Goal: Task Accomplishment & Management: Manage account settings

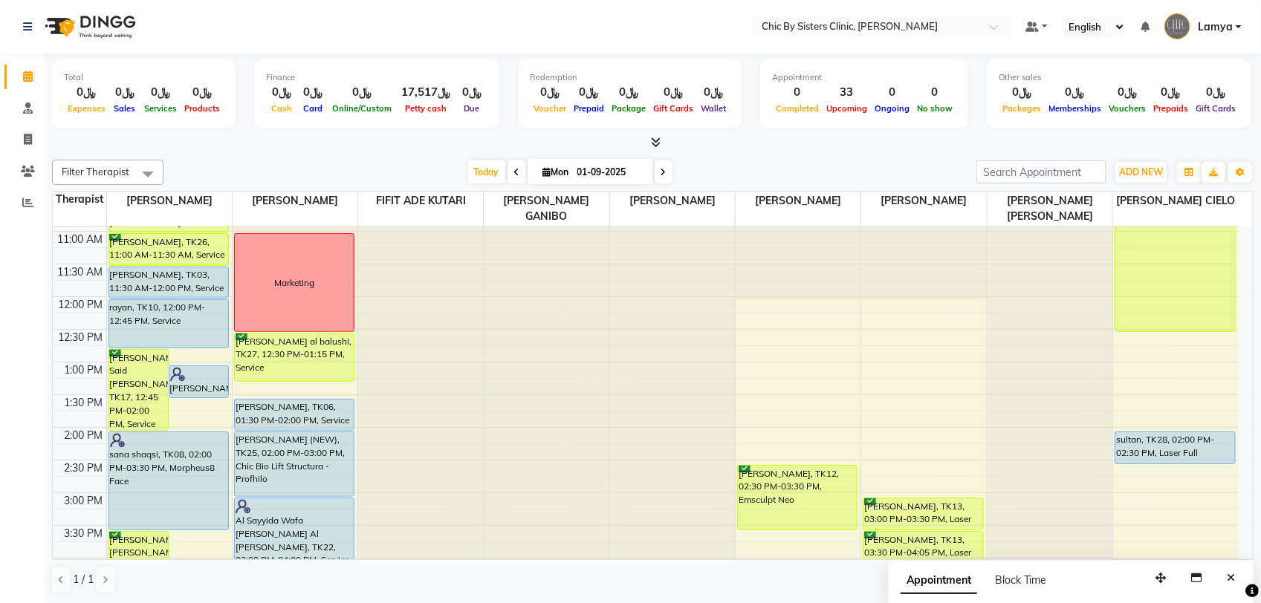
scroll to position [186, 0]
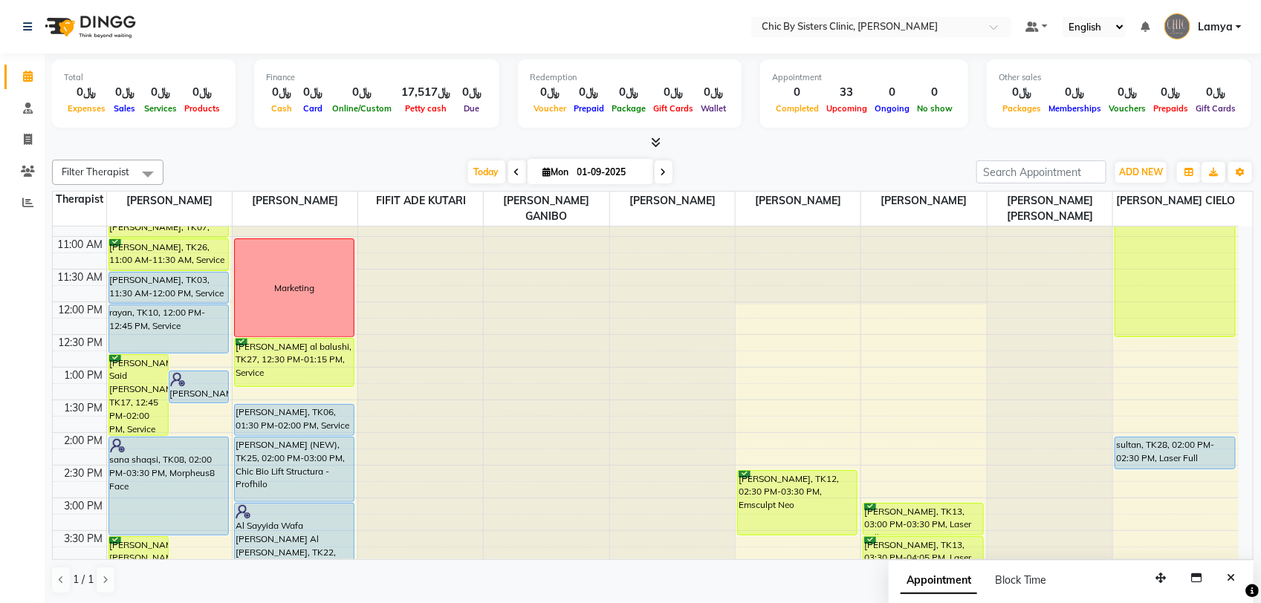
click at [665, 171] on span at bounding box center [663, 171] width 18 height 23
type input "02-09-2025"
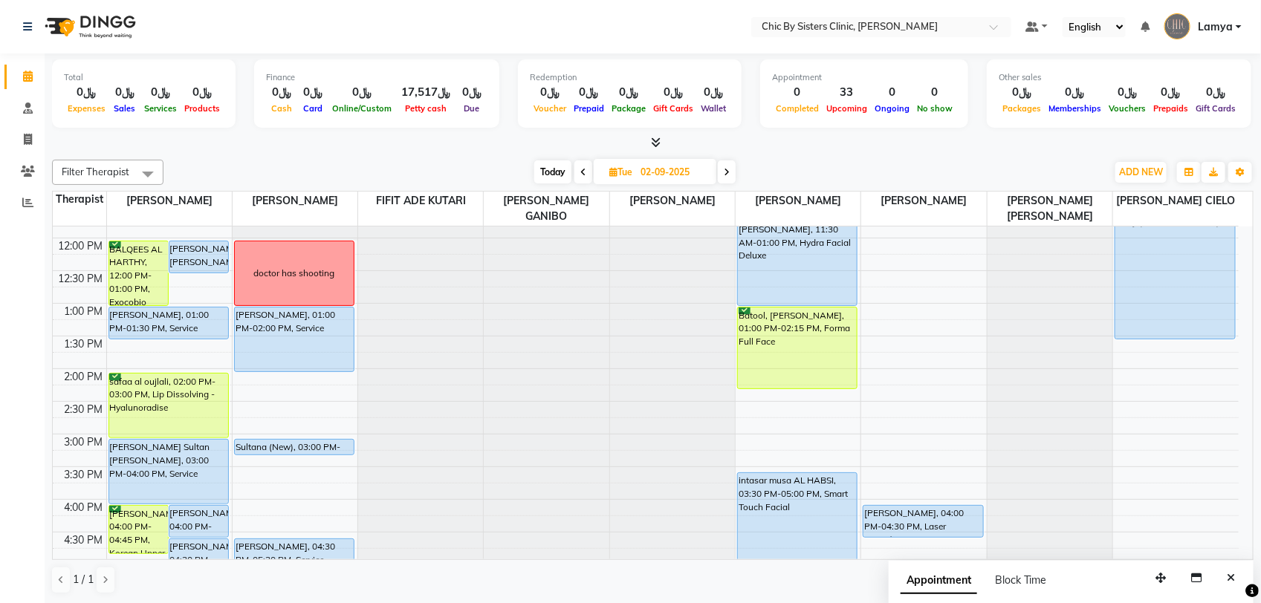
scroll to position [187, 0]
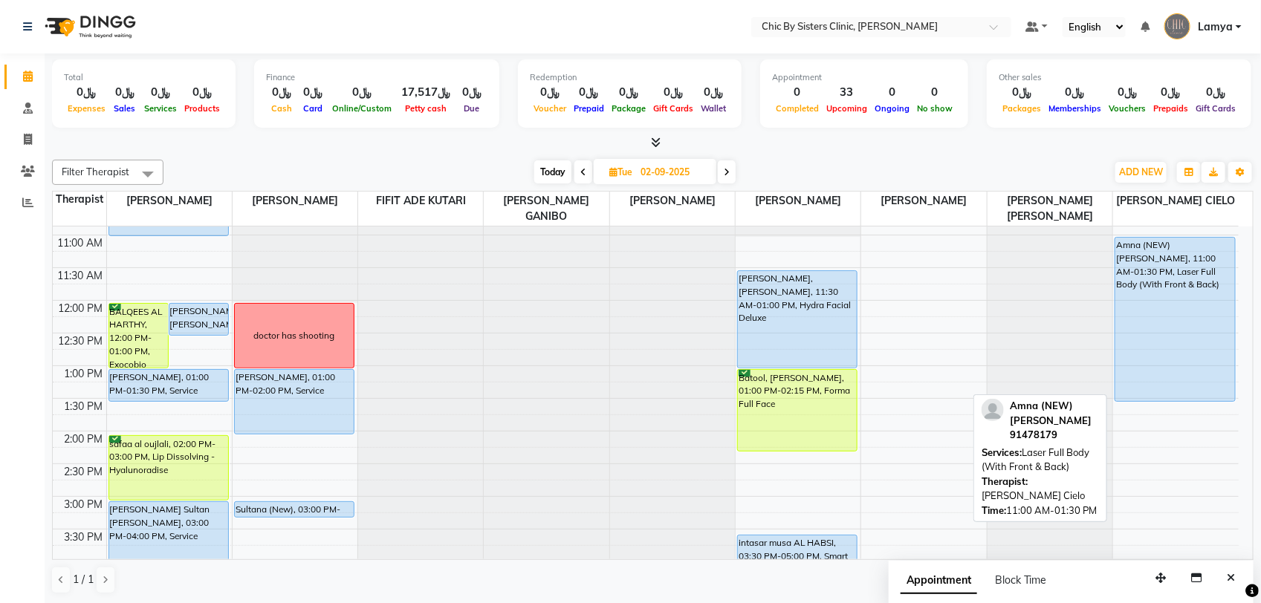
click at [1145, 308] on div "Amna (NEW) [PERSON_NAME], 11:00 AM-01:30 PM, Laser Full Body (With Front & Back)" at bounding box center [1175, 319] width 120 height 163
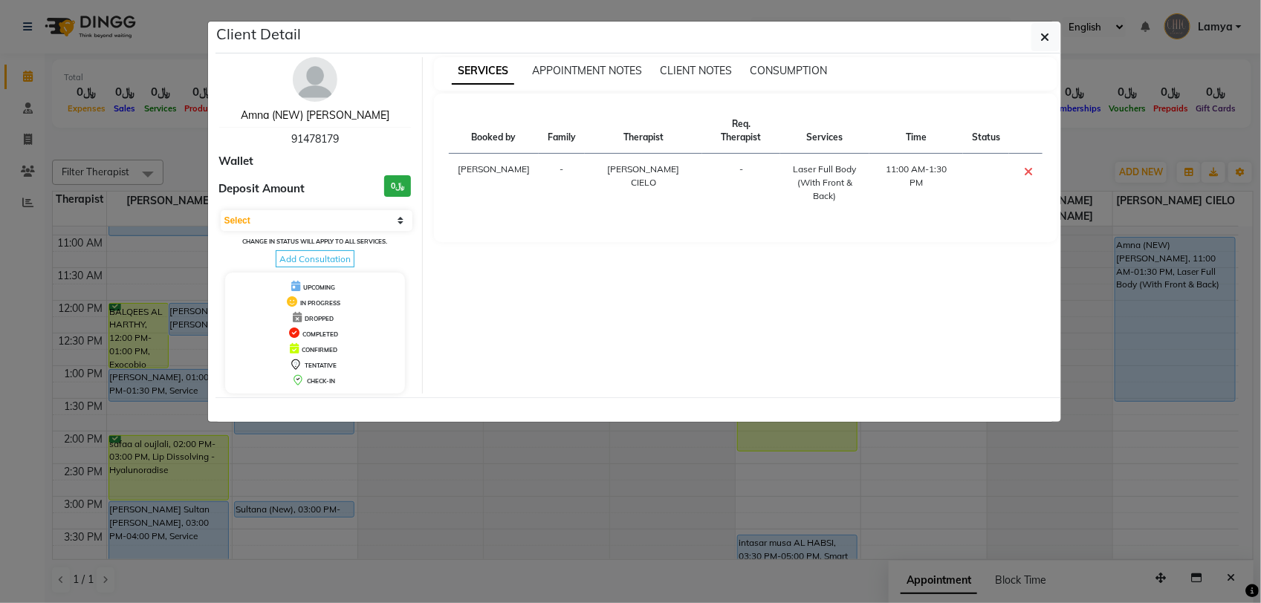
click at [308, 117] on link "Amna (NEW) [PERSON_NAME]" at bounding box center [315, 114] width 149 height 13
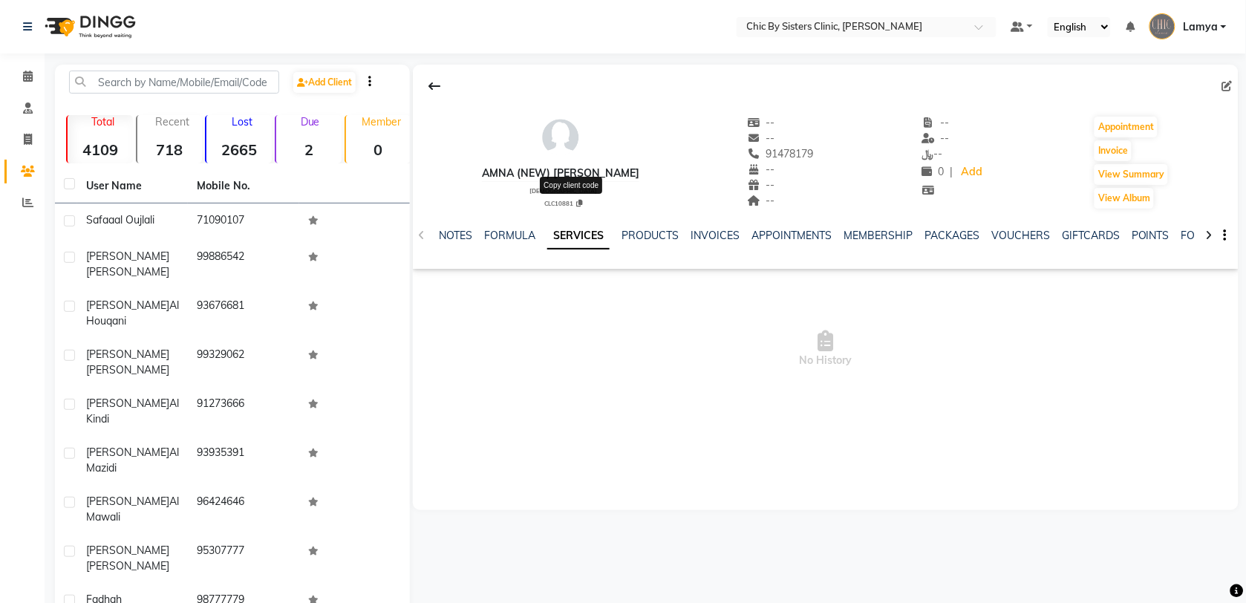
click at [576, 202] on icon at bounding box center [579, 203] width 6 height 7
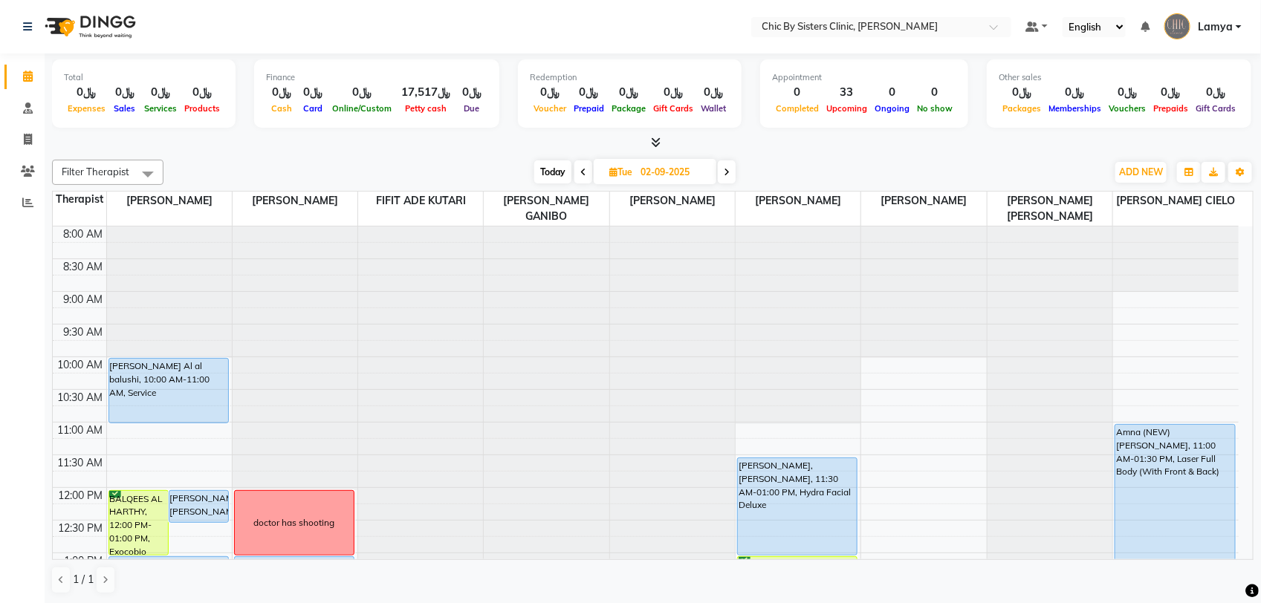
click at [559, 173] on span "Today" at bounding box center [552, 171] width 37 height 23
type input "01-09-2025"
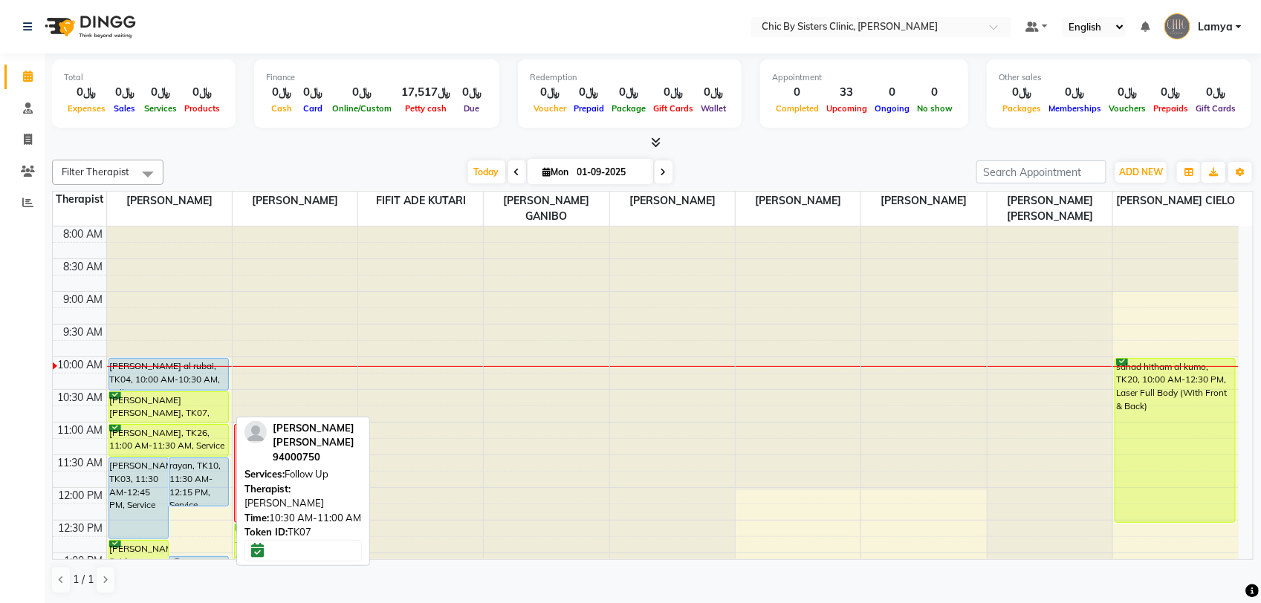
click at [169, 406] on div "[PERSON_NAME] [PERSON_NAME], TK07, 10:30 AM-11:00 AM, Follow Up" at bounding box center [168, 407] width 119 height 30
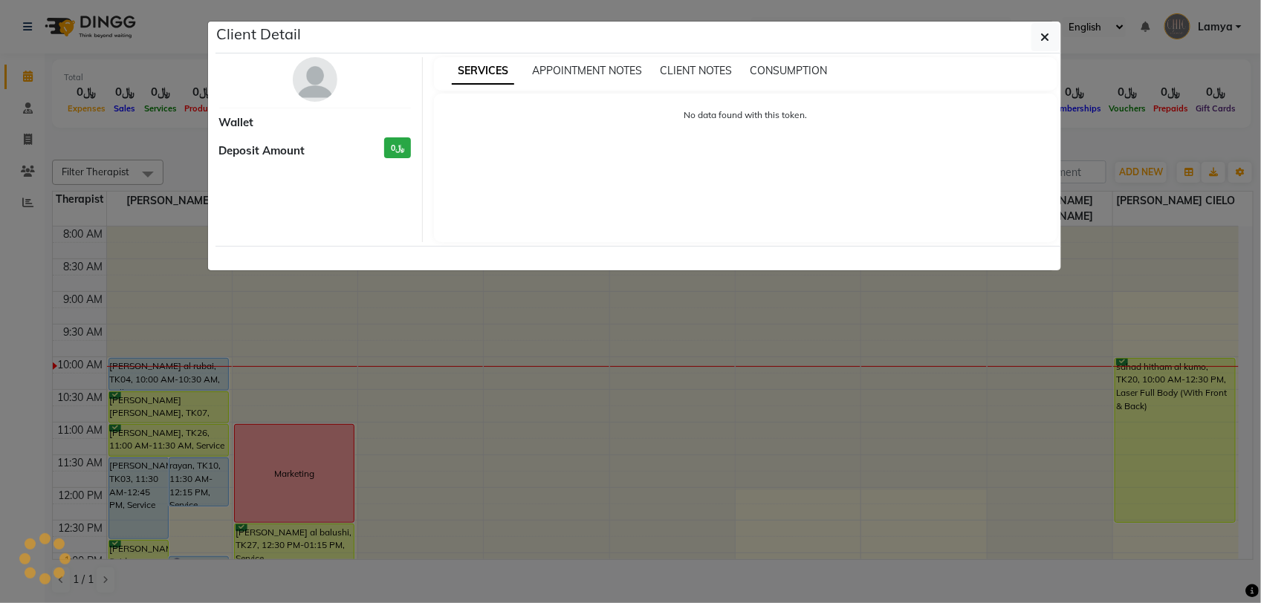
select select "6"
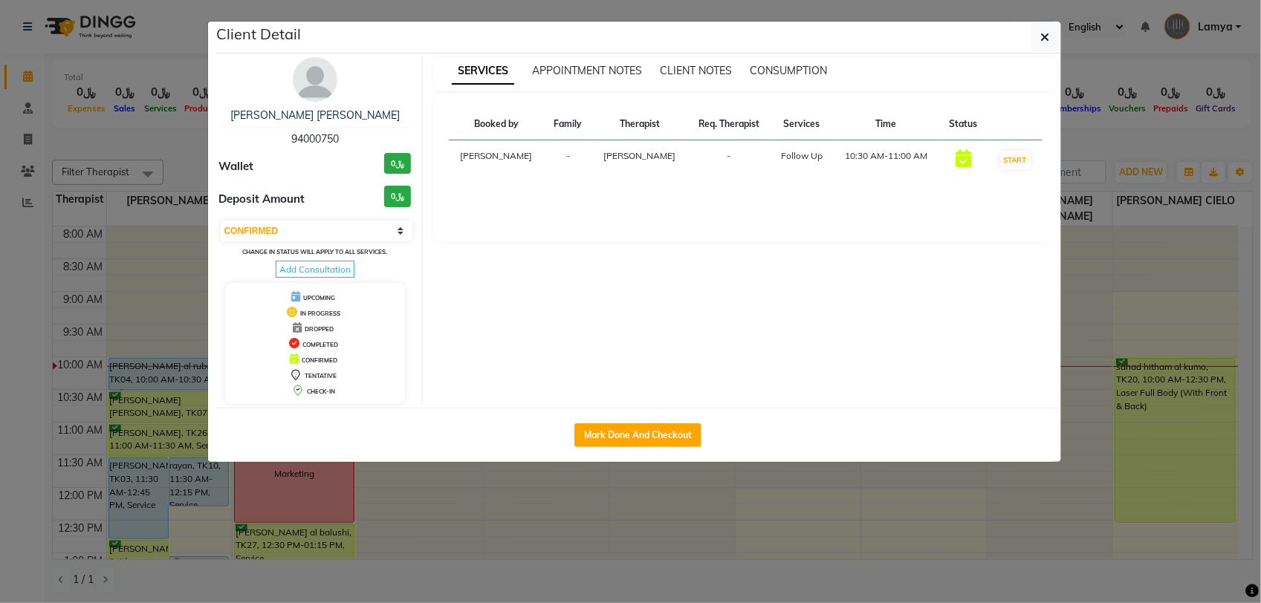
click at [317, 91] on img at bounding box center [315, 79] width 45 height 45
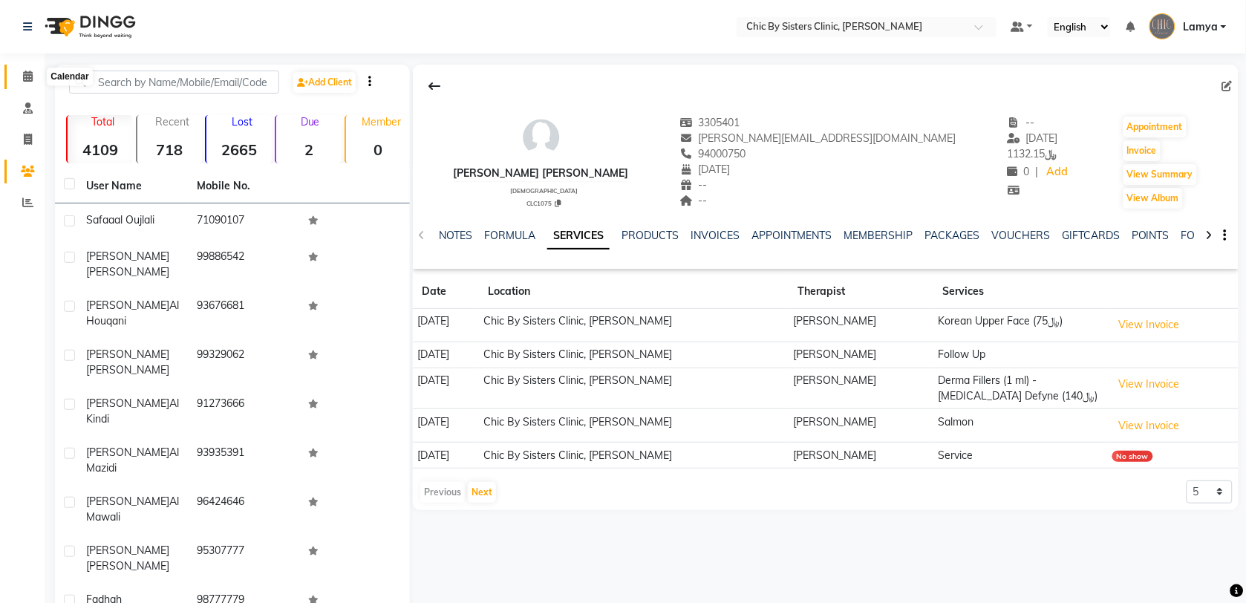
click at [25, 73] on icon at bounding box center [28, 76] width 10 height 11
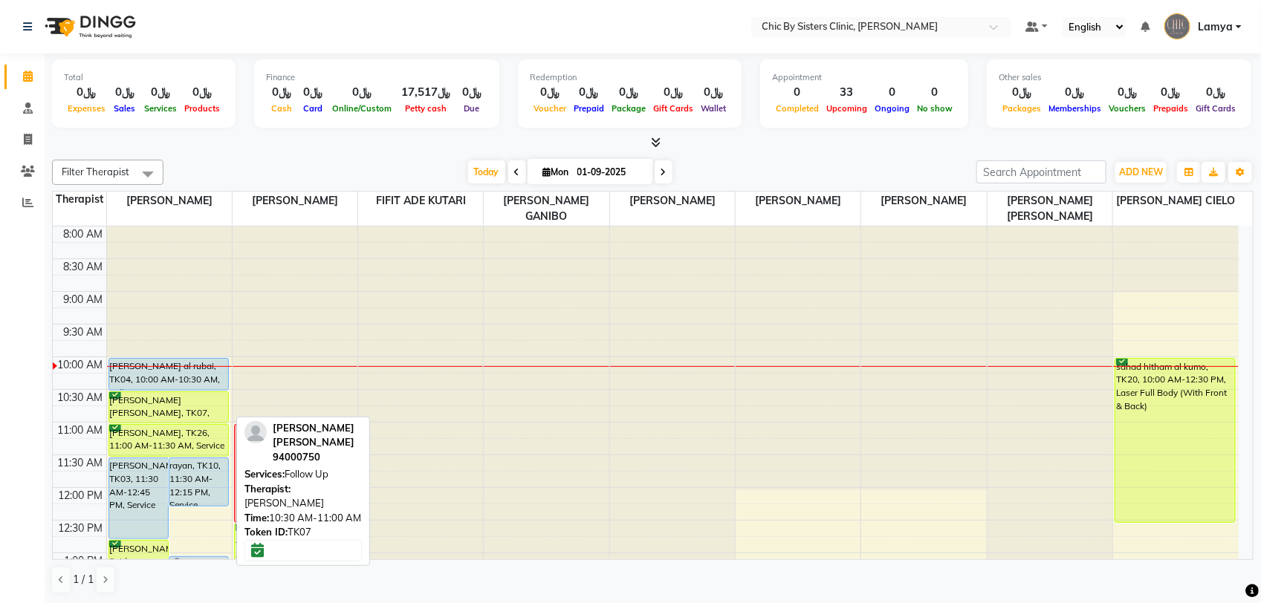
click at [191, 402] on div "[PERSON_NAME] [PERSON_NAME], TK07, 10:30 AM-11:00 AM, Follow Up" at bounding box center [168, 407] width 119 height 30
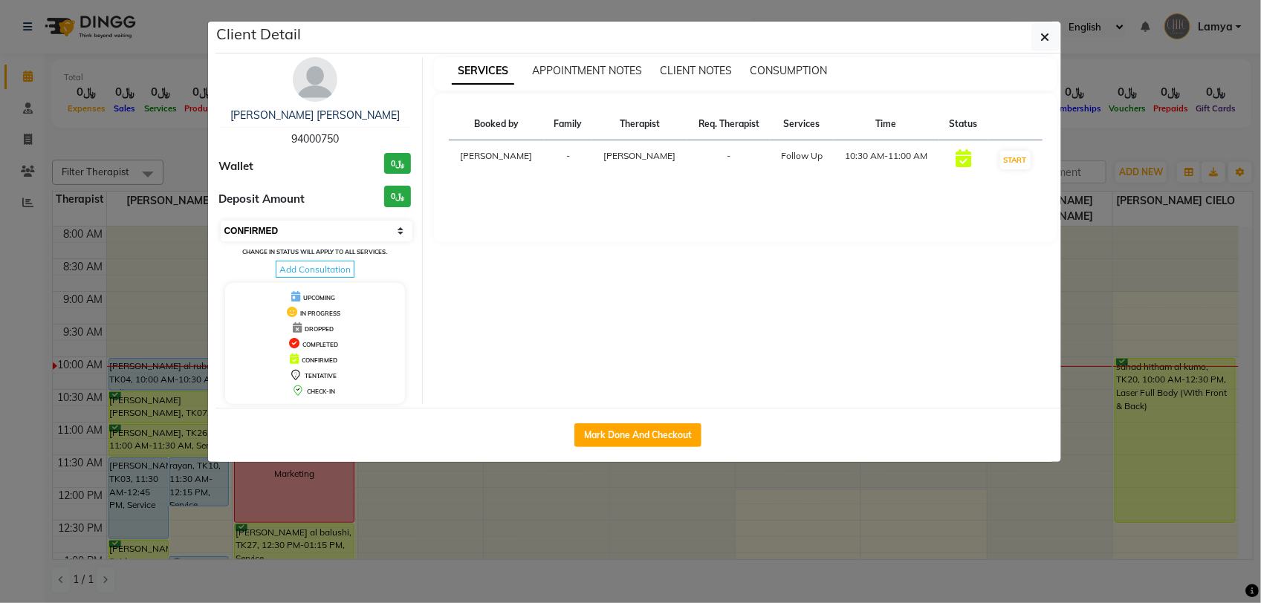
click at [334, 230] on select "Select IN SERVICE CONFIRMED TENTATIVE CHECK IN MARK DONE DROPPED UPCOMING" at bounding box center [317, 231] width 192 height 21
select select "8"
click at [221, 221] on select "Select IN SERVICE CONFIRMED TENTATIVE CHECK IN MARK DONE DROPPED UPCOMING" at bounding box center [317, 231] width 192 height 21
click at [1041, 32] on icon "button" at bounding box center [1045, 37] width 9 height 12
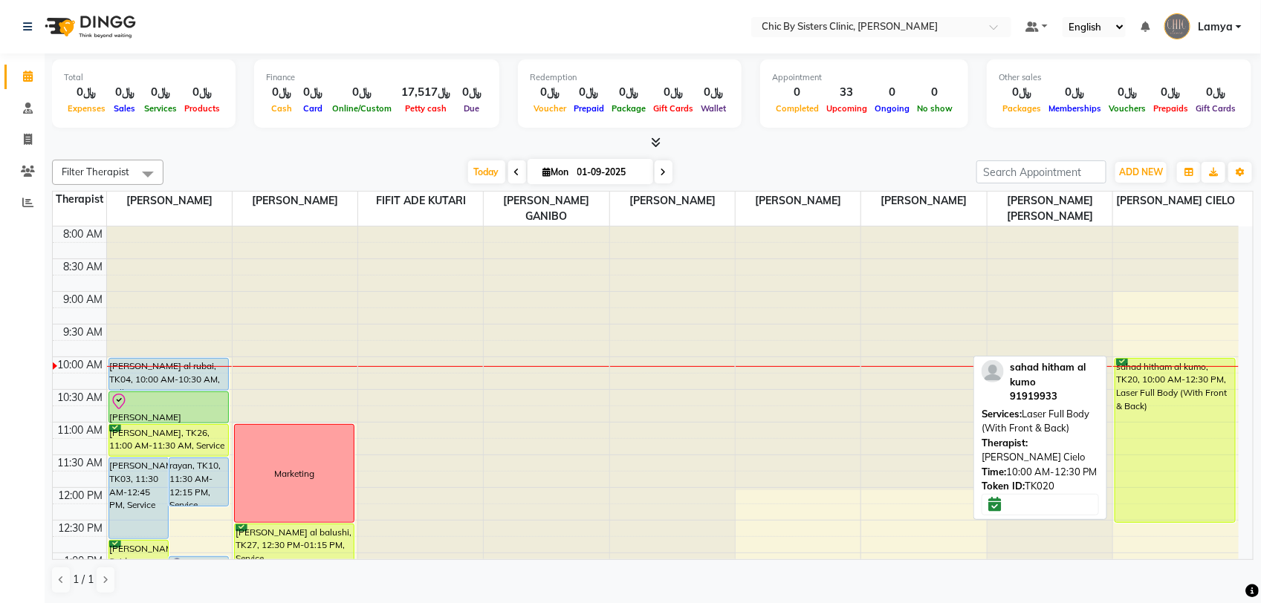
click at [1190, 477] on div "sahad hitham al kumo, TK20, 10:00 AM-12:30 PM, Laser Full Body (With Front & Ba…" at bounding box center [1175, 440] width 120 height 163
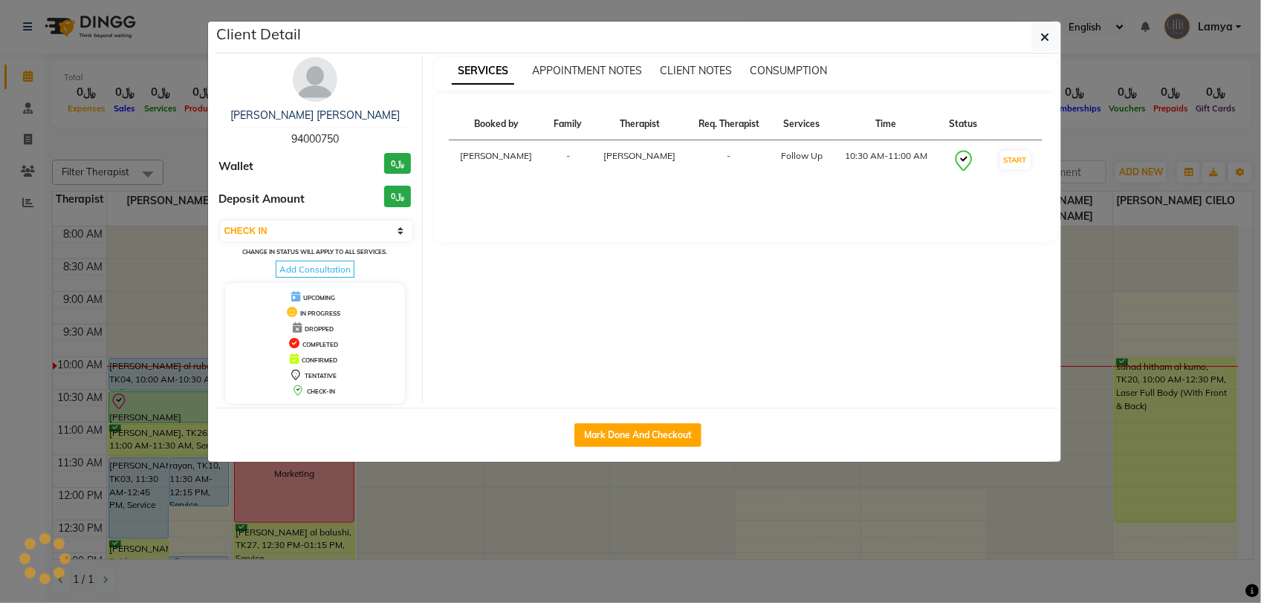
select select "6"
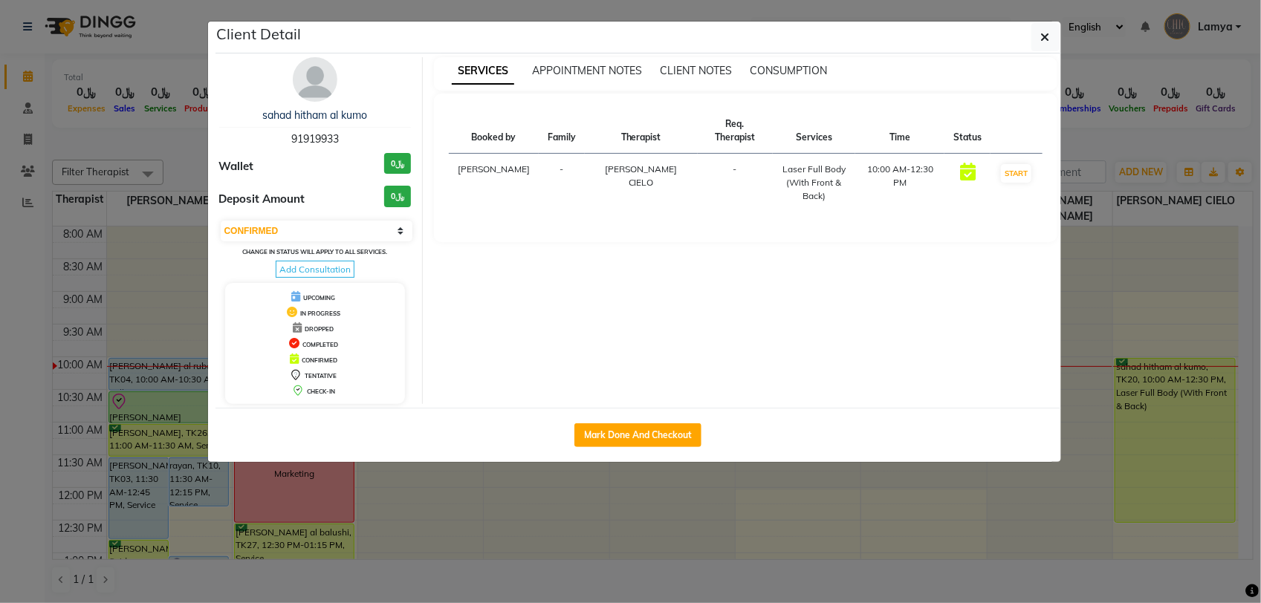
click at [302, 76] on img at bounding box center [315, 79] width 45 height 45
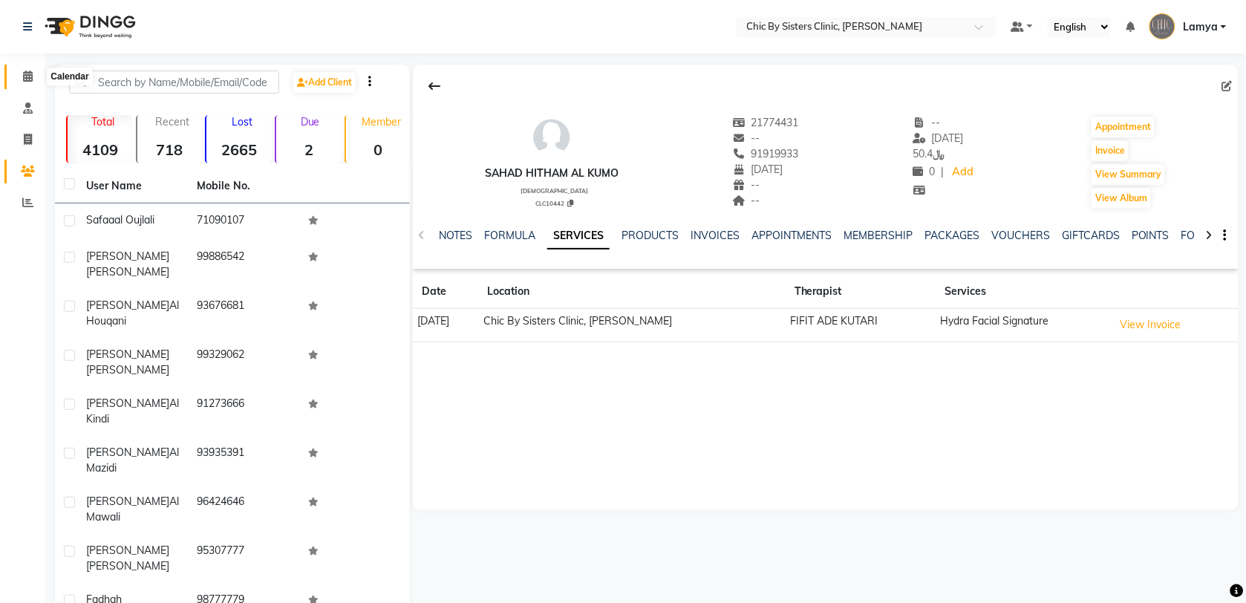
click at [21, 76] on span at bounding box center [28, 76] width 26 height 17
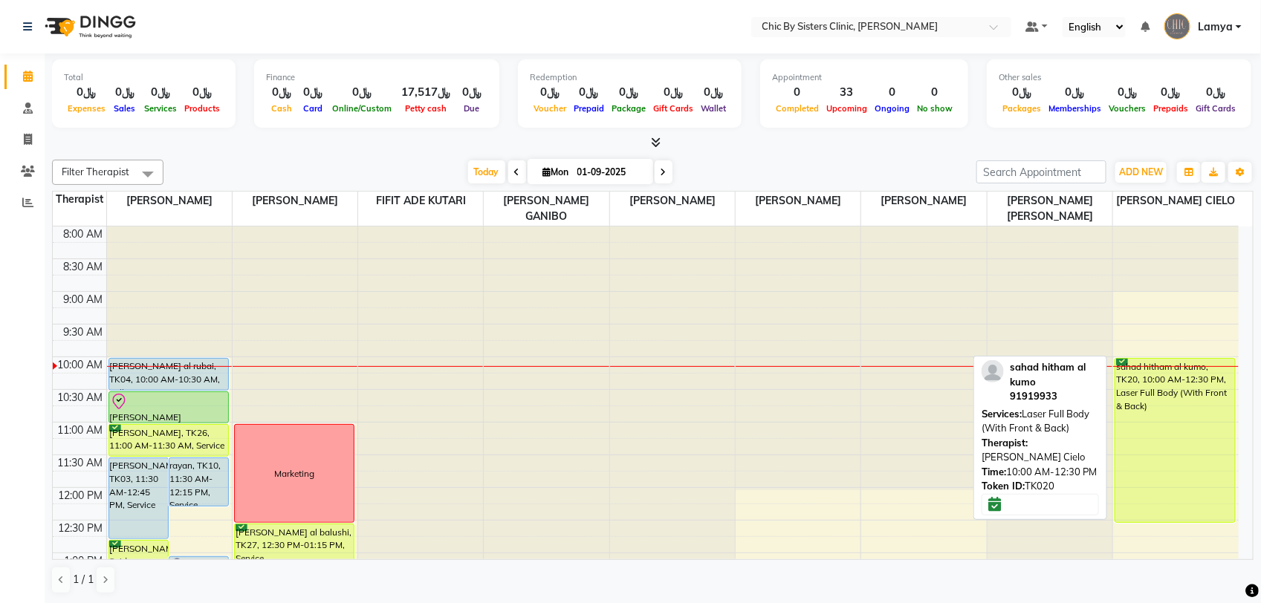
click at [1170, 455] on div "sahad hitham al kumo, TK20, 10:00 AM-12:30 PM, Laser Full Body (With Front & Ba…" at bounding box center [1175, 440] width 120 height 163
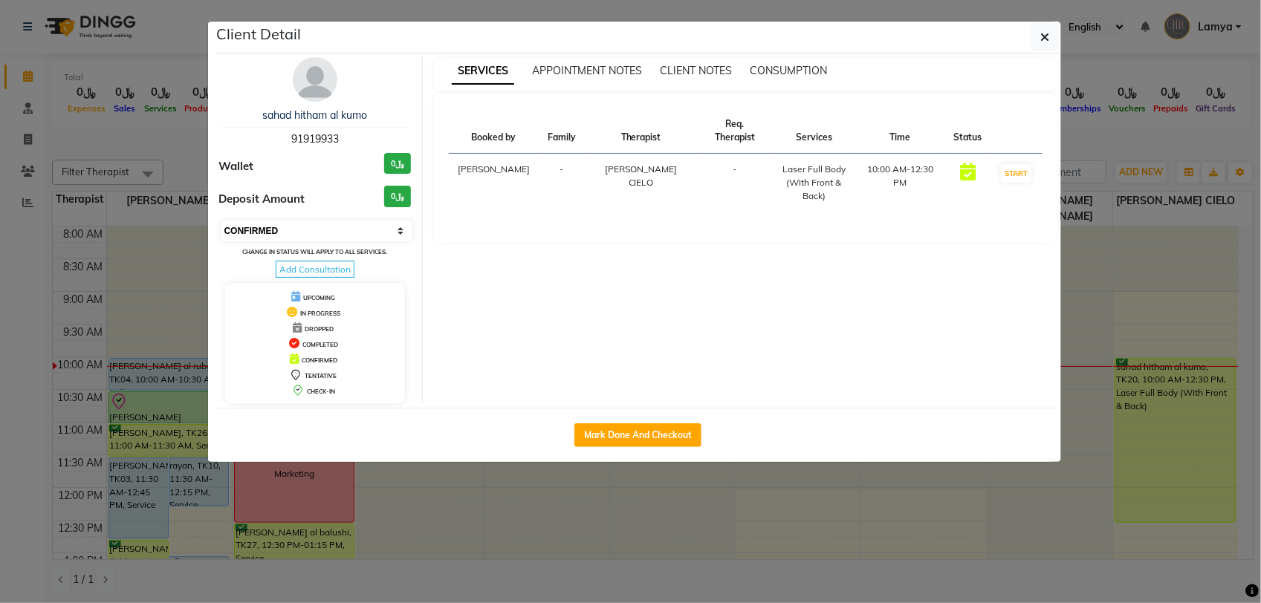
drag, startPoint x: 324, startPoint y: 229, endPoint x: 320, endPoint y: 235, distance: 7.6
click at [324, 229] on select "Select IN SERVICE CONFIRMED TENTATIVE CHECK IN MARK DONE DROPPED UPCOMING" at bounding box center [317, 231] width 192 height 21
select select "8"
click at [221, 221] on select "Select IN SERVICE CONFIRMED TENTATIVE CHECK IN MARK DONE DROPPED UPCOMING" at bounding box center [317, 231] width 192 height 21
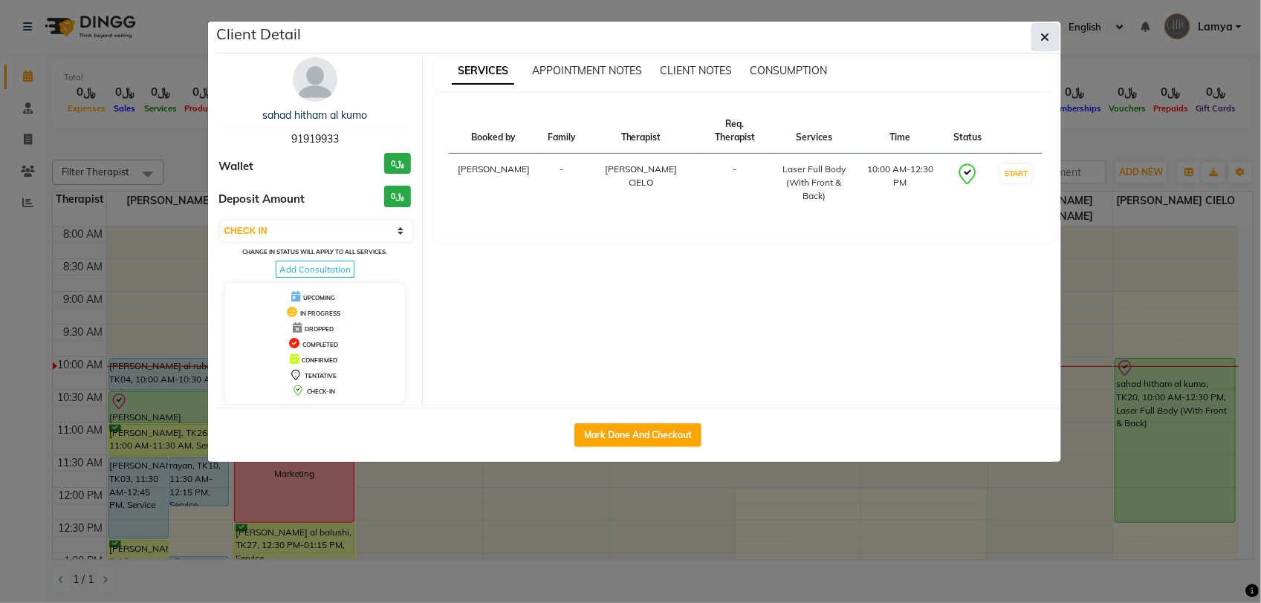
click at [1049, 38] on button "button" at bounding box center [1045, 37] width 28 height 28
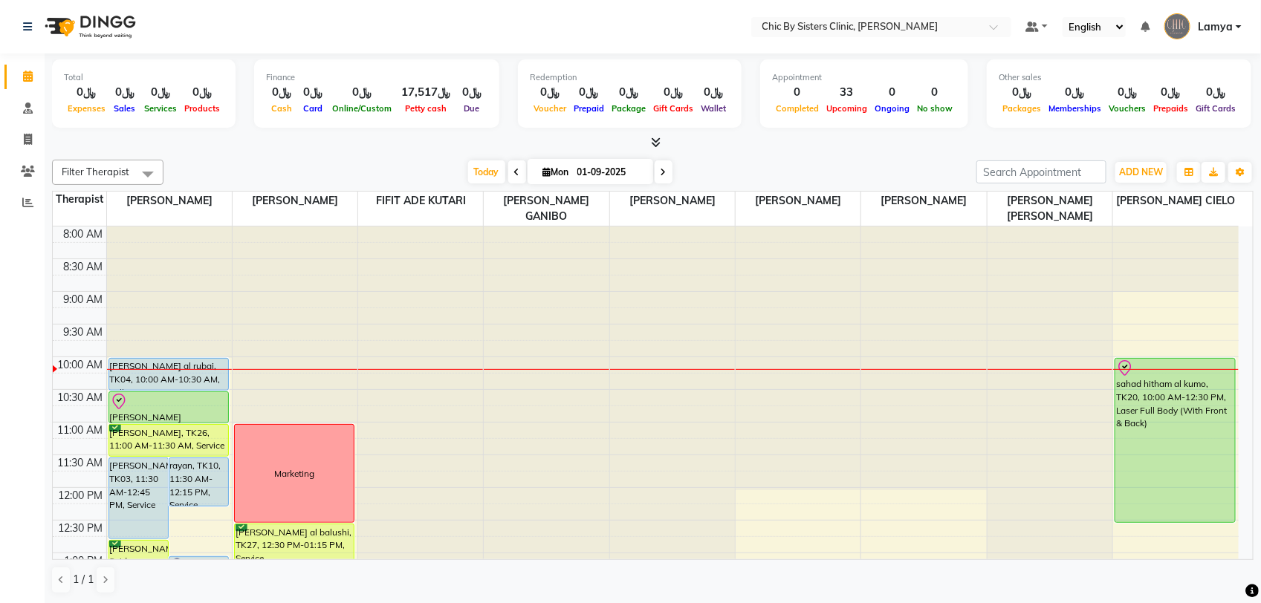
click at [1227, 30] on span "Lamya" at bounding box center [1214, 27] width 35 height 16
click at [1196, 108] on link "Sign out" at bounding box center [1165, 106] width 136 height 23
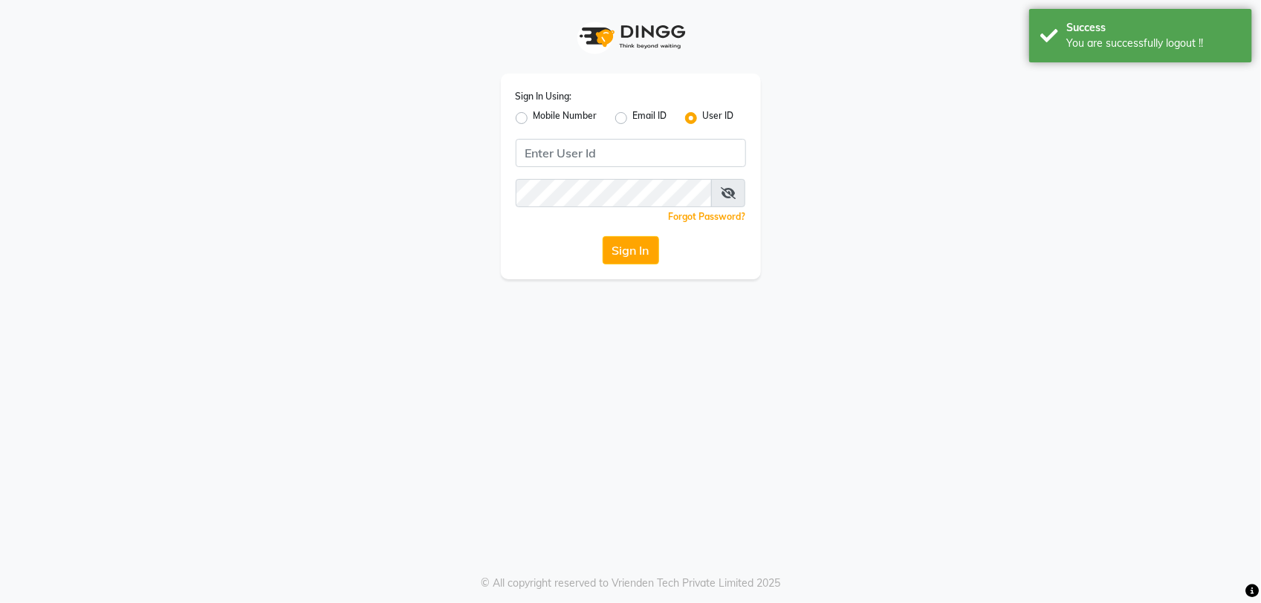
click at [533, 120] on label "Mobile Number" at bounding box center [565, 118] width 64 height 18
click at [533, 119] on input "Mobile Number" at bounding box center [538, 114] width 10 height 10
radio input "true"
radio input "false"
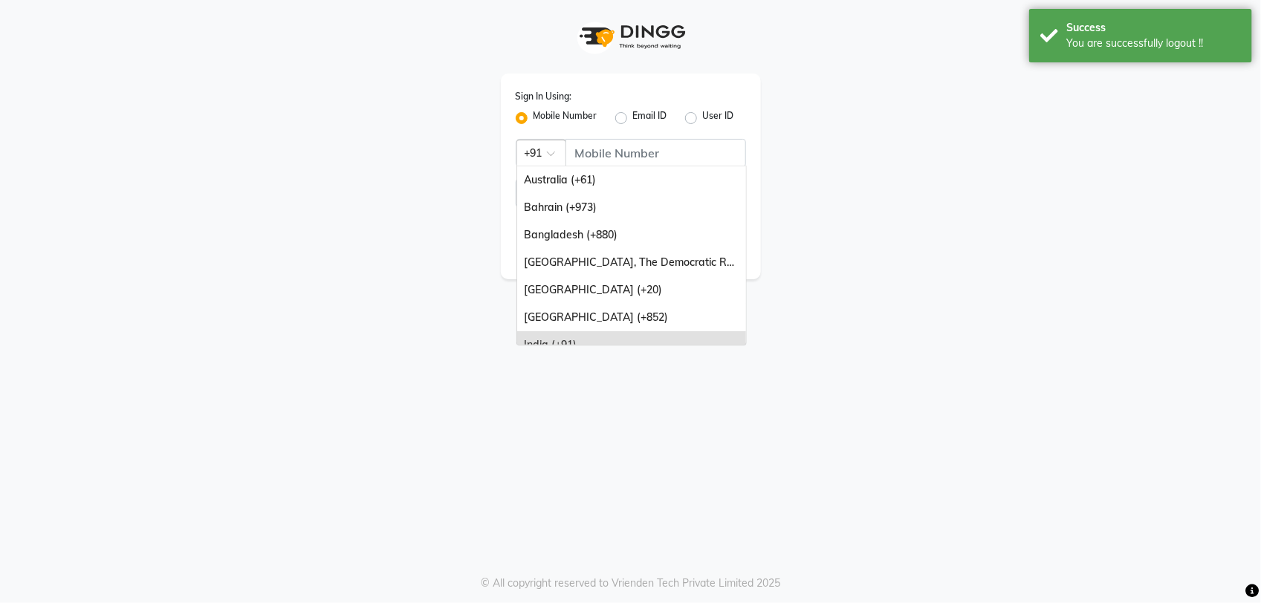
click at [540, 149] on div at bounding box center [541, 152] width 48 height 16
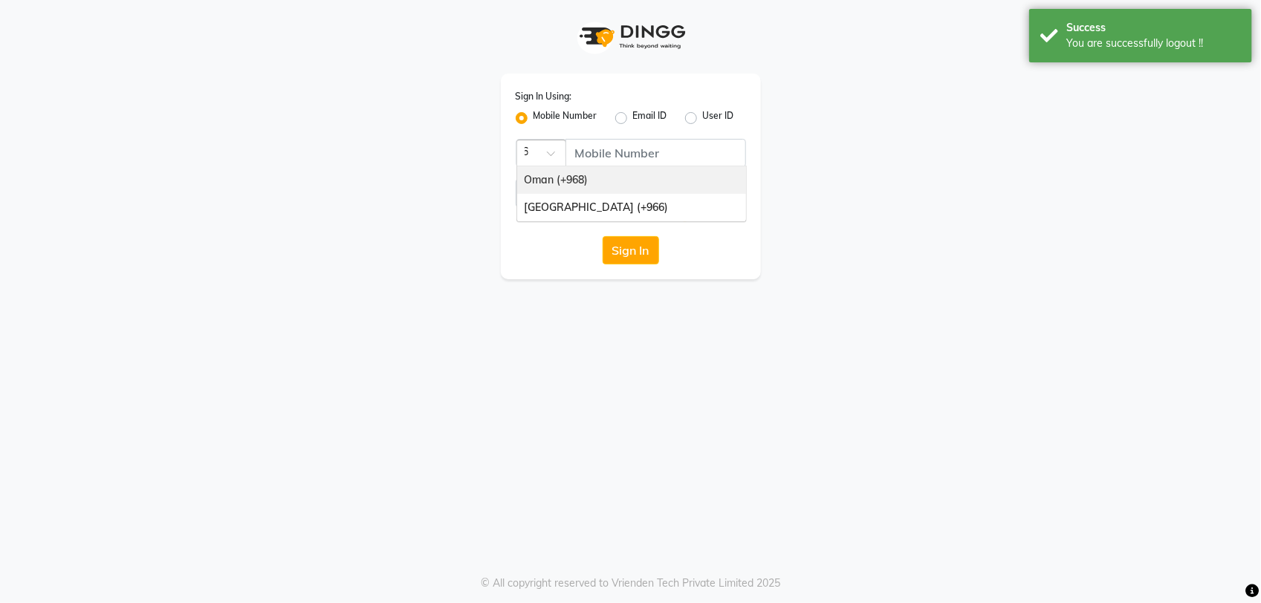
type input "968"
click at [592, 175] on div "Oman (+968)" at bounding box center [631, 179] width 229 height 27
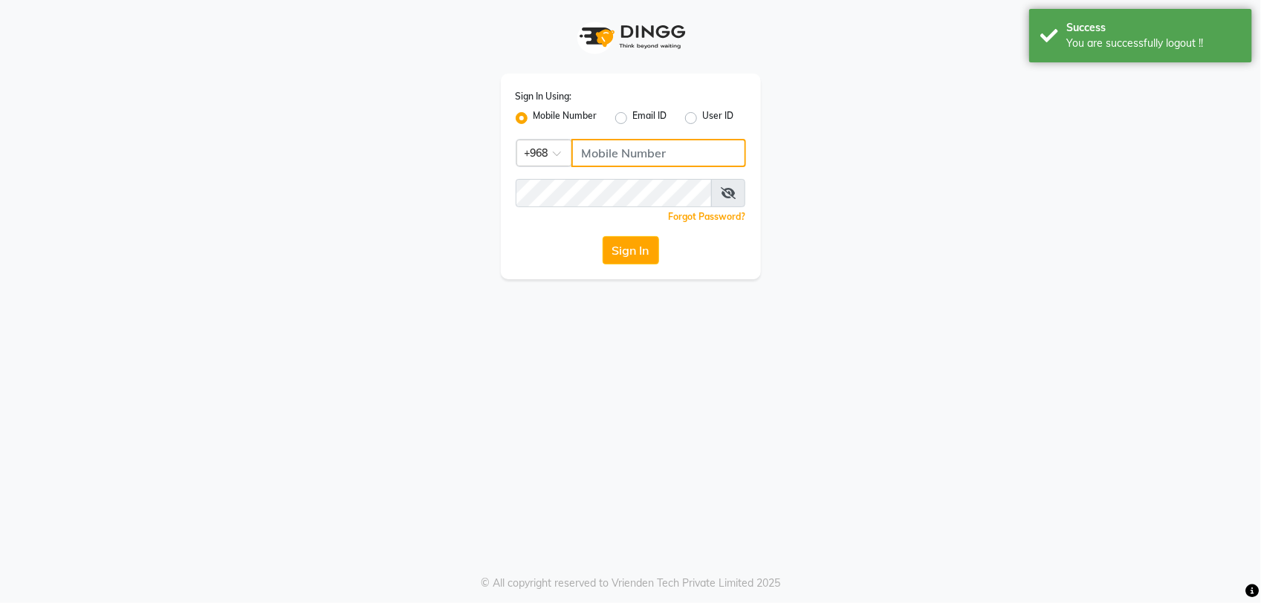
click at [621, 153] on input "Username" at bounding box center [658, 153] width 175 height 28
type input "97282878"
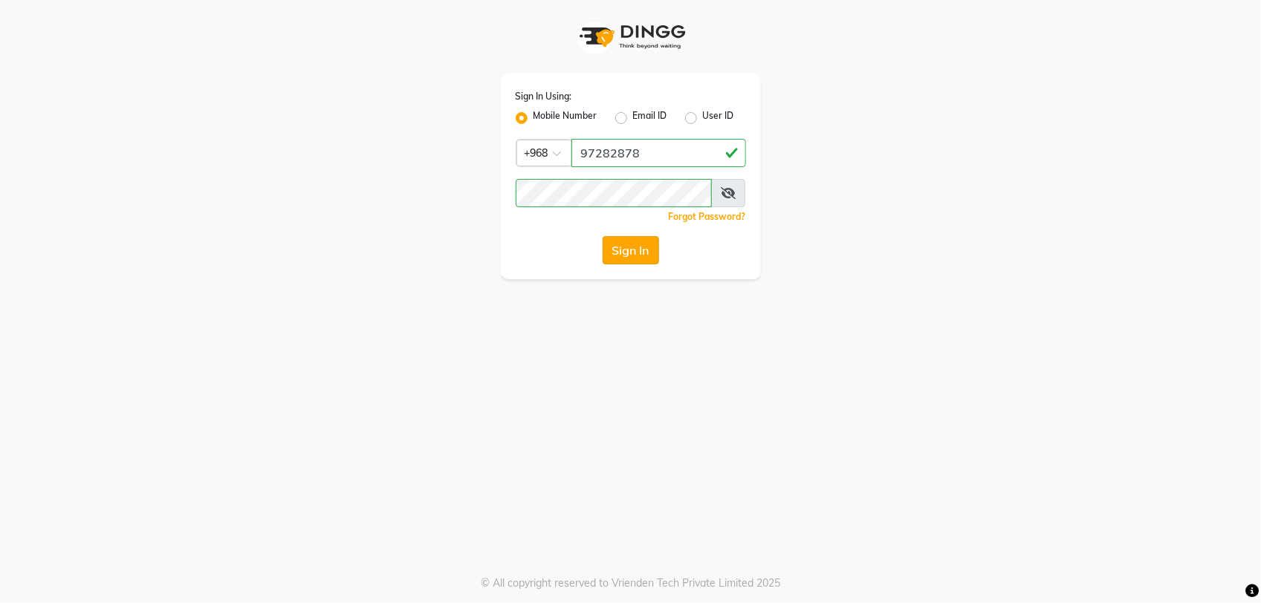
click at [619, 253] on button "Sign In" at bounding box center [630, 250] width 56 height 28
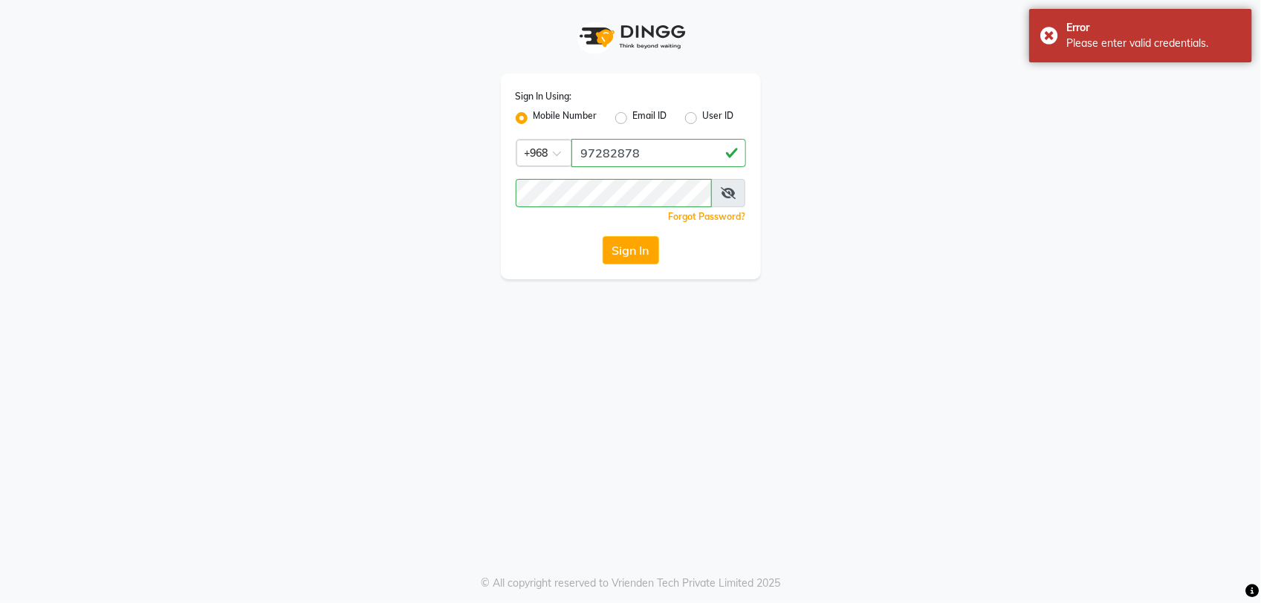
click at [728, 187] on icon at bounding box center [728, 193] width 15 height 12
click at [633, 250] on button "Sign In" at bounding box center [630, 250] width 56 height 28
